Goal: Find contact information: Find contact information

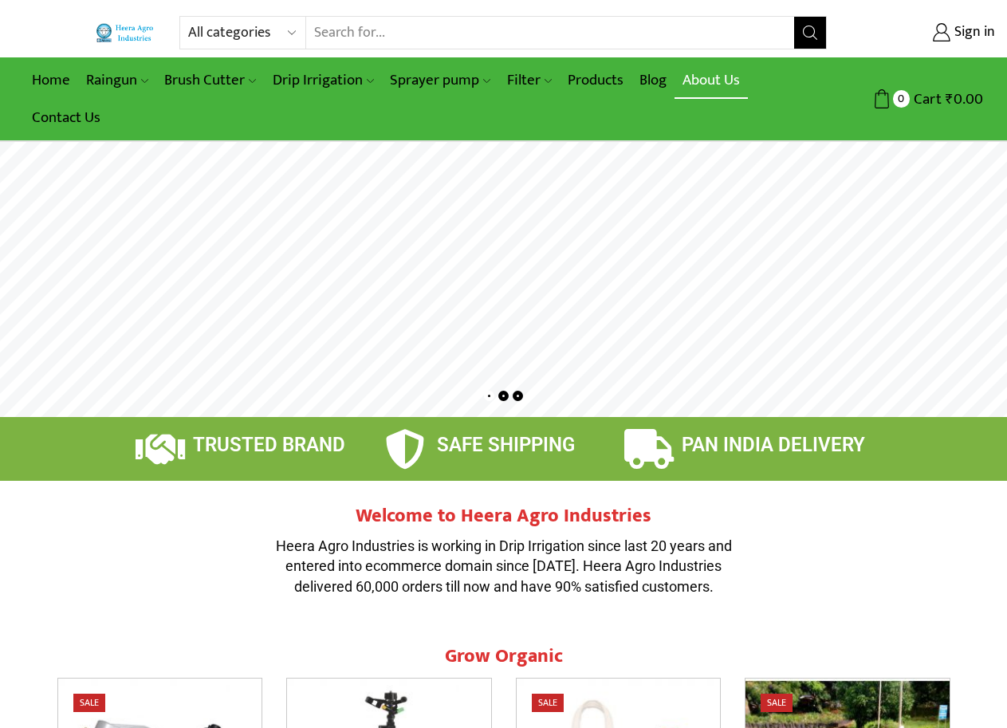
click at [724, 81] on link "About Us" at bounding box center [711, 79] width 73 height 37
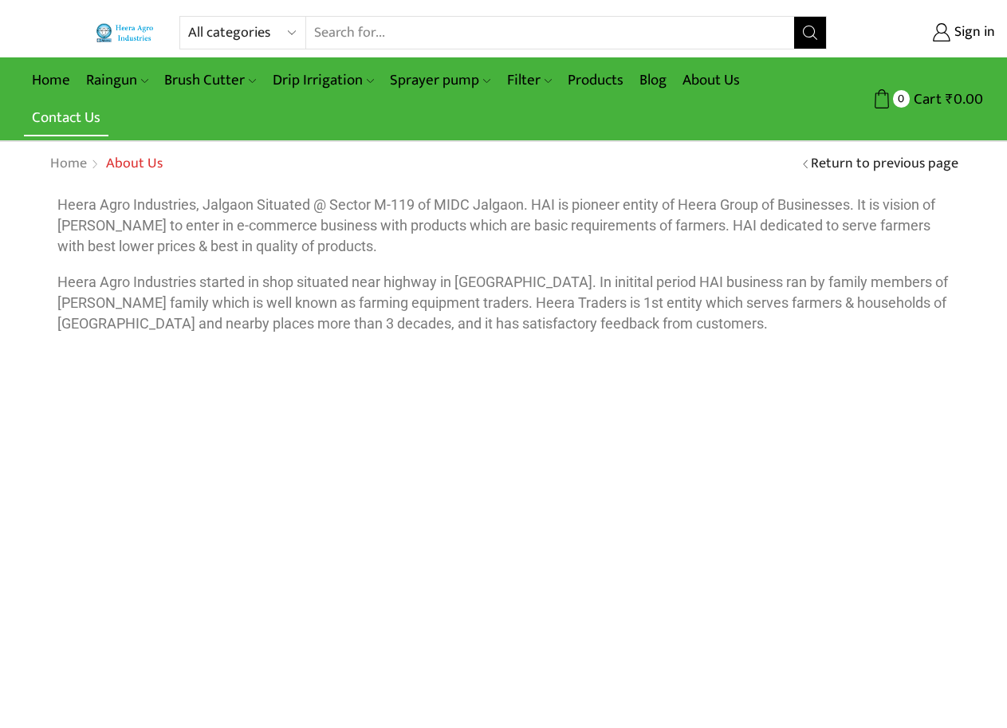
click at [63, 118] on link "Contact Us" at bounding box center [66, 117] width 85 height 37
